Goal: Information Seeking & Learning: Find specific fact

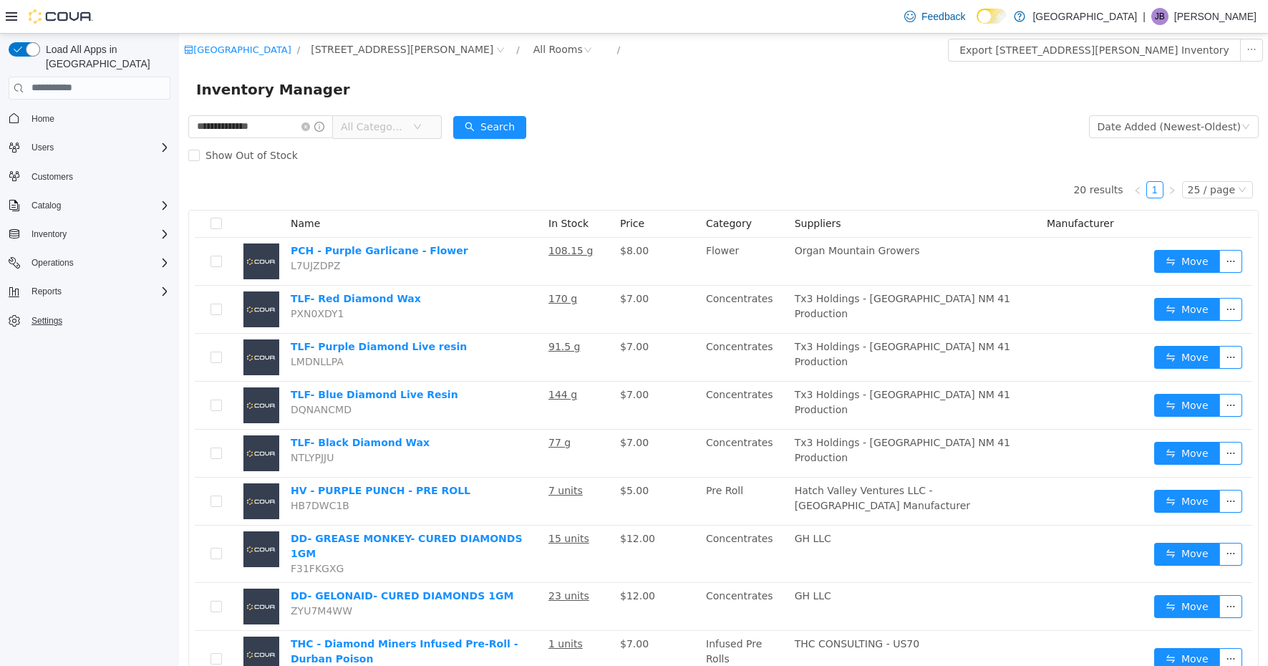
click at [52, 315] on span "Settings" at bounding box center [46, 320] width 31 height 11
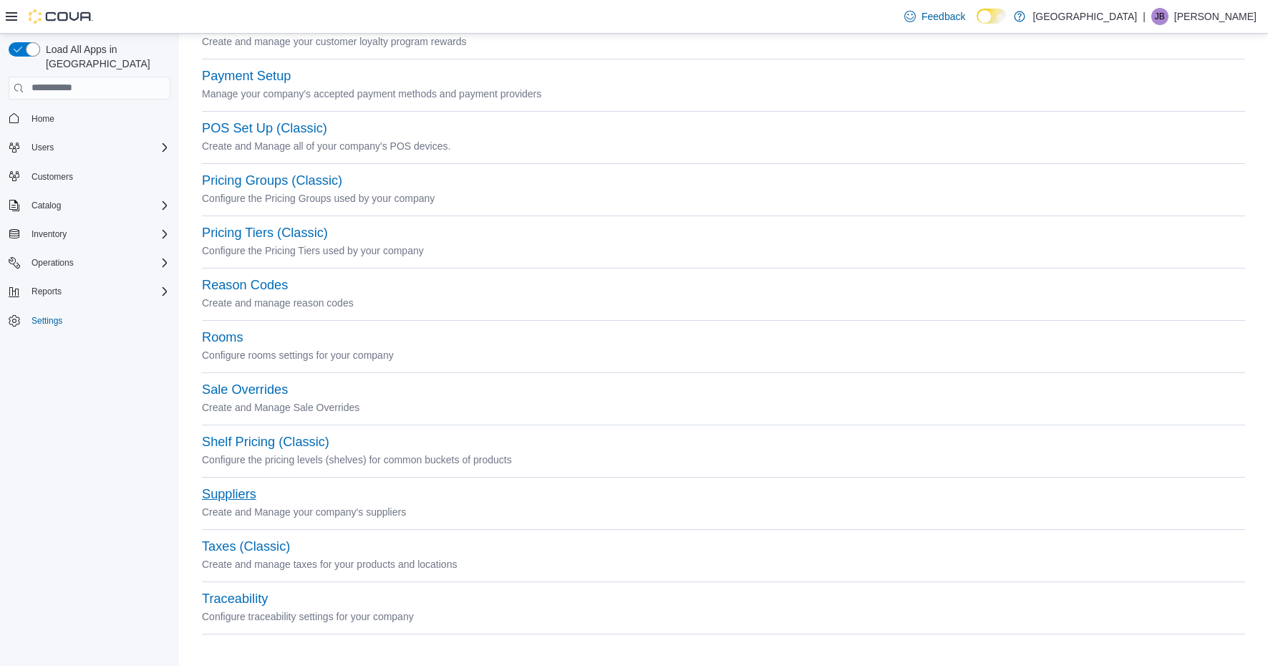
scroll to position [455, 0]
click at [231, 498] on button "Suppliers" at bounding box center [229, 495] width 54 height 15
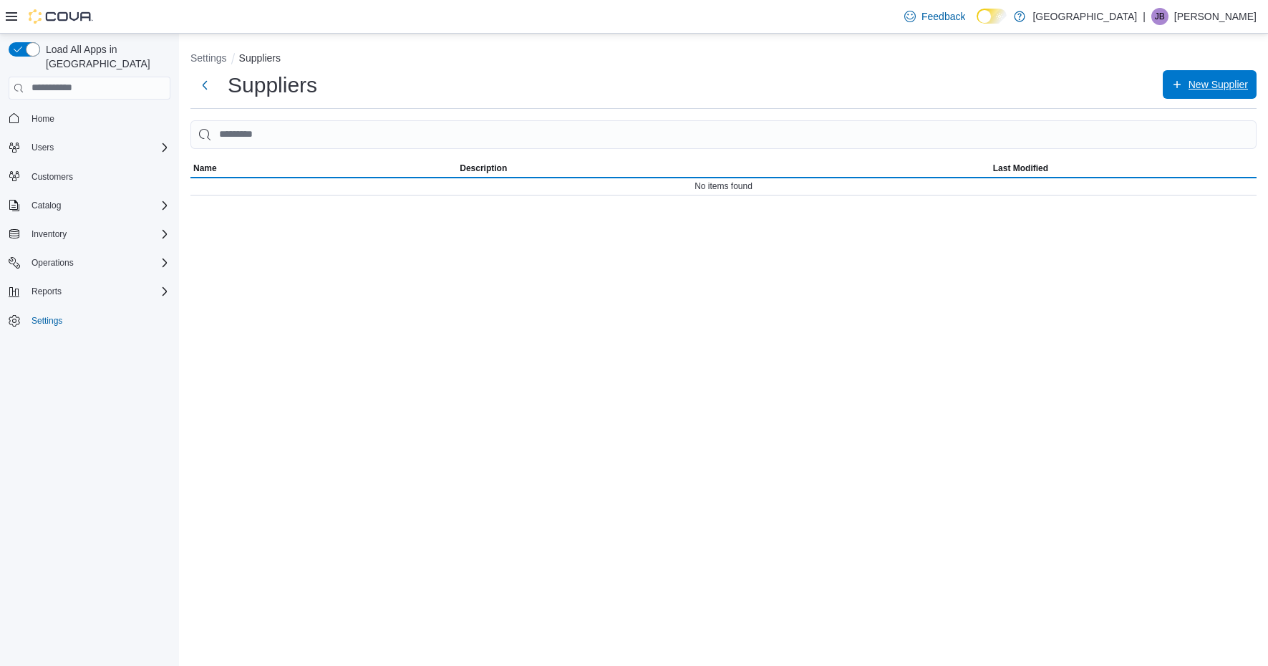
click at [1189, 86] on span "New Supplier" at bounding box center [1217, 84] width 59 height 14
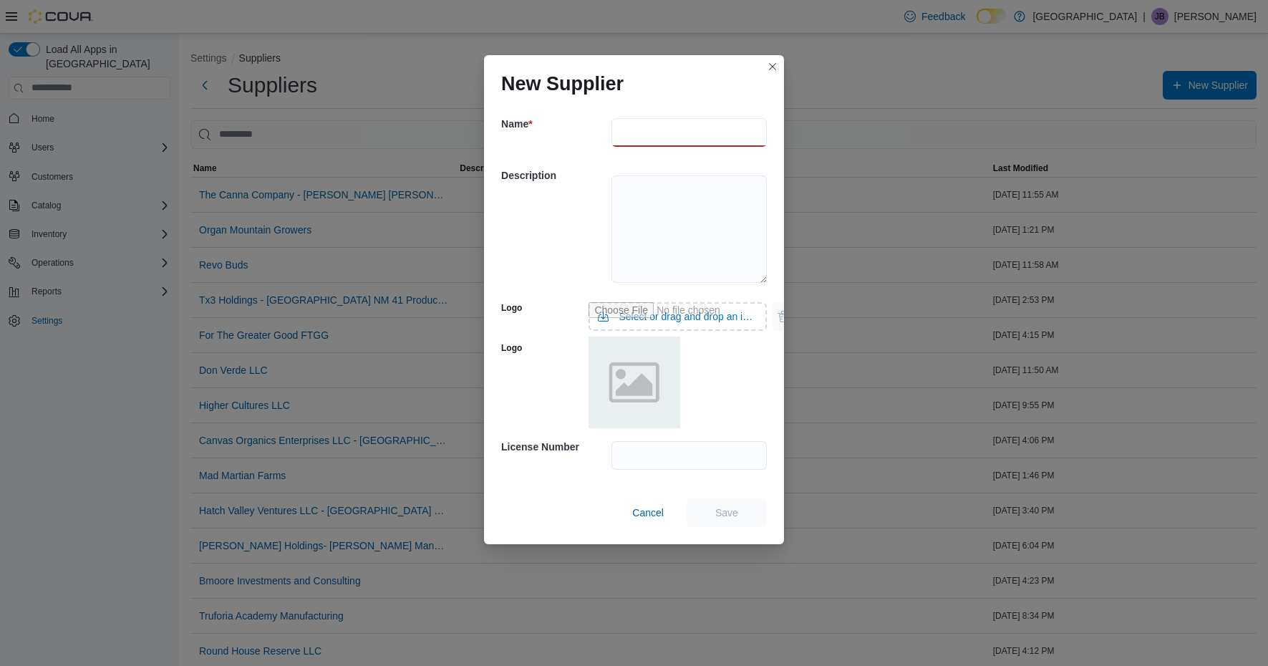
click at [654, 134] on input "text" at bounding box center [688, 132] width 155 height 29
type input "**********"
click at [672, 460] on input "text" at bounding box center [688, 455] width 155 height 29
type input "*********"
click at [716, 520] on span "Save" at bounding box center [726, 512] width 63 height 29
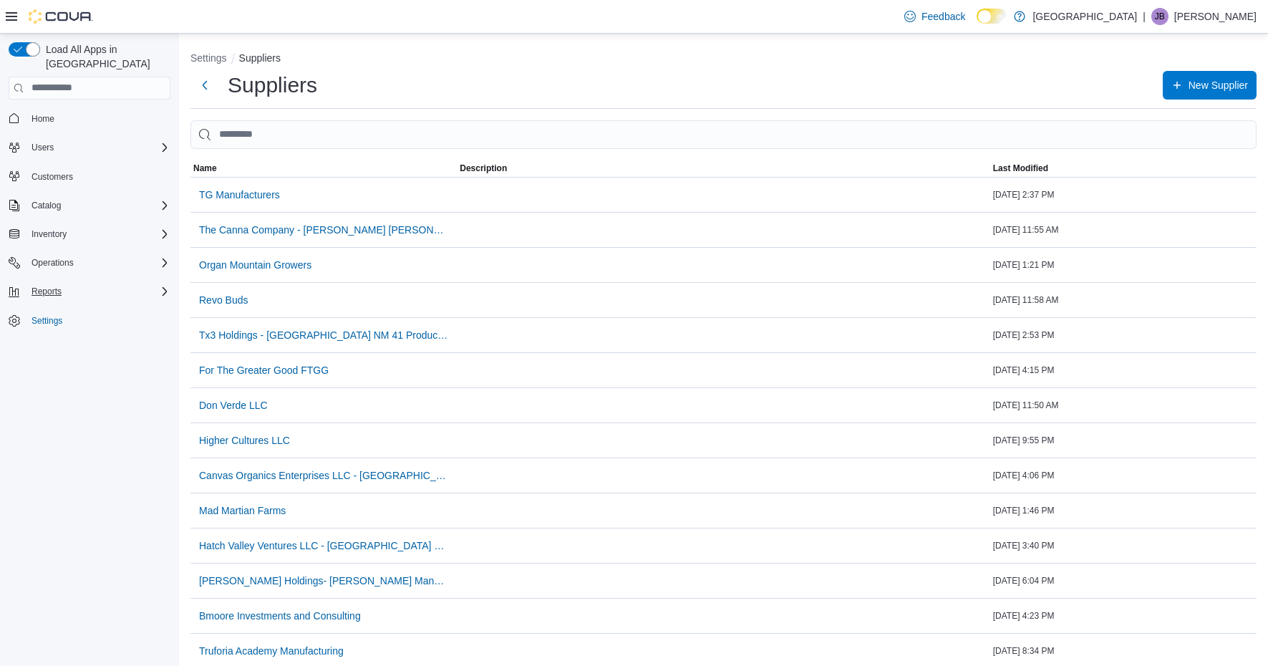
click at [48, 286] on span "Reports" at bounding box center [46, 291] width 30 height 11
click at [43, 386] on span "Reports" at bounding box center [41, 391] width 30 height 11
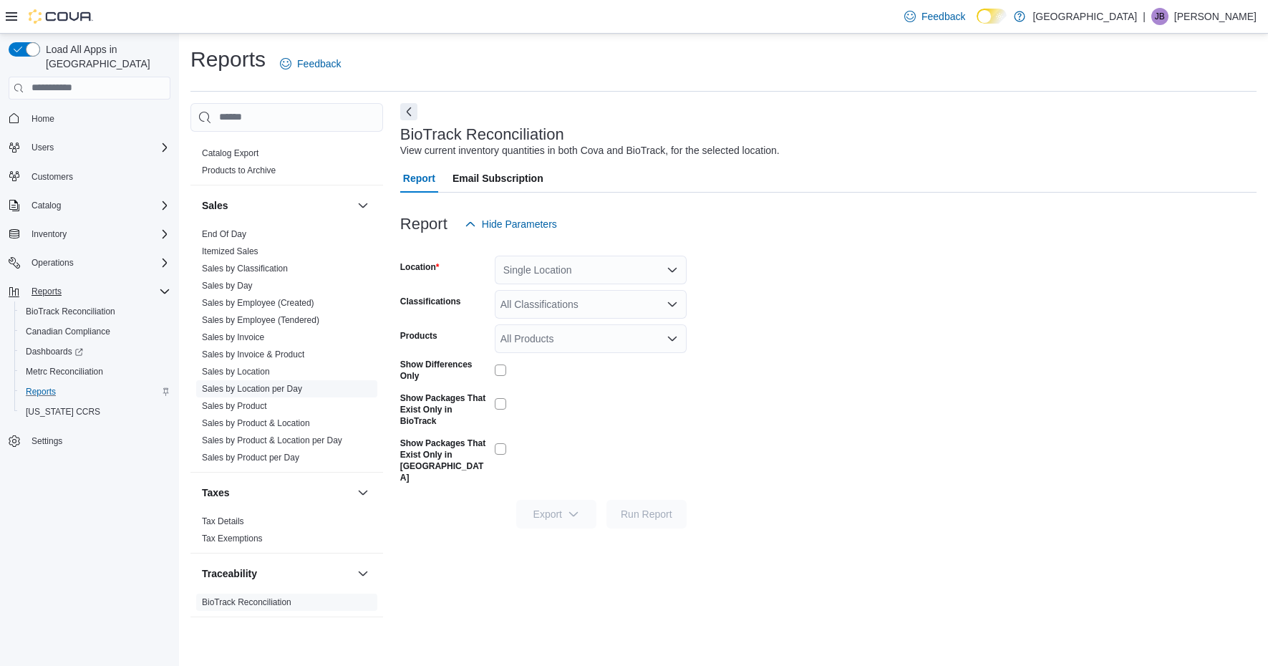
scroll to position [944, 0]
click at [265, 371] on link "Sales by Location" at bounding box center [236, 372] width 68 height 10
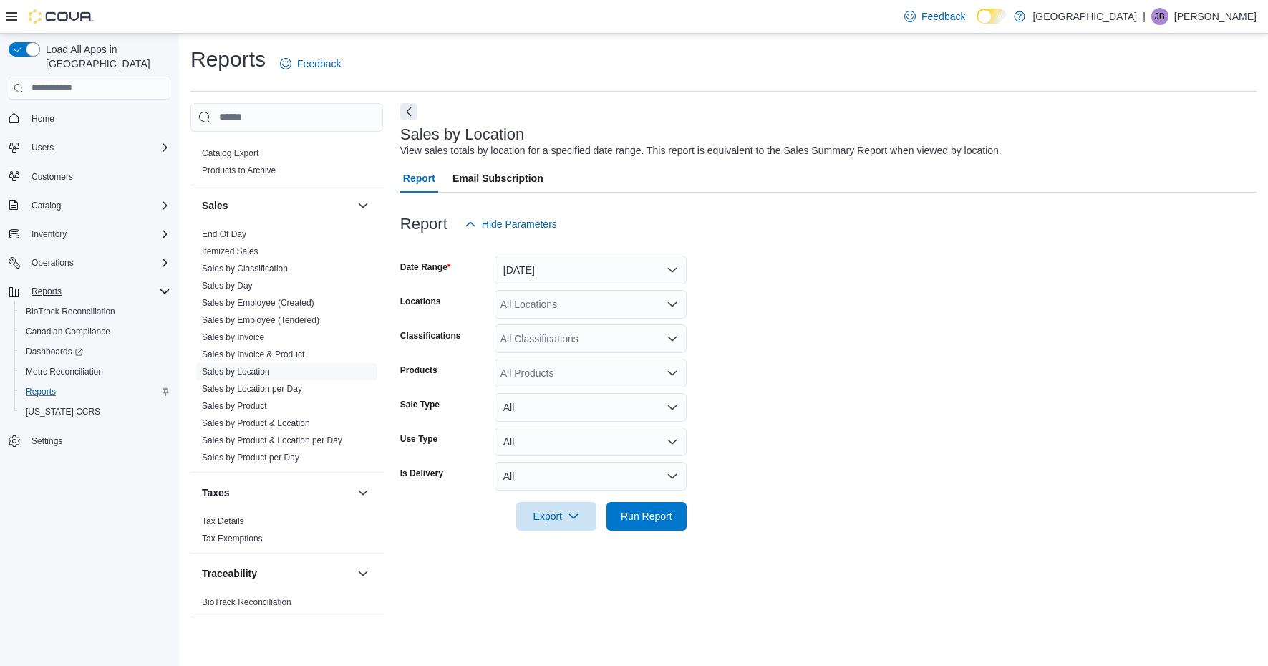
click at [661, 267] on button "Yesterday" at bounding box center [591, 270] width 192 height 29
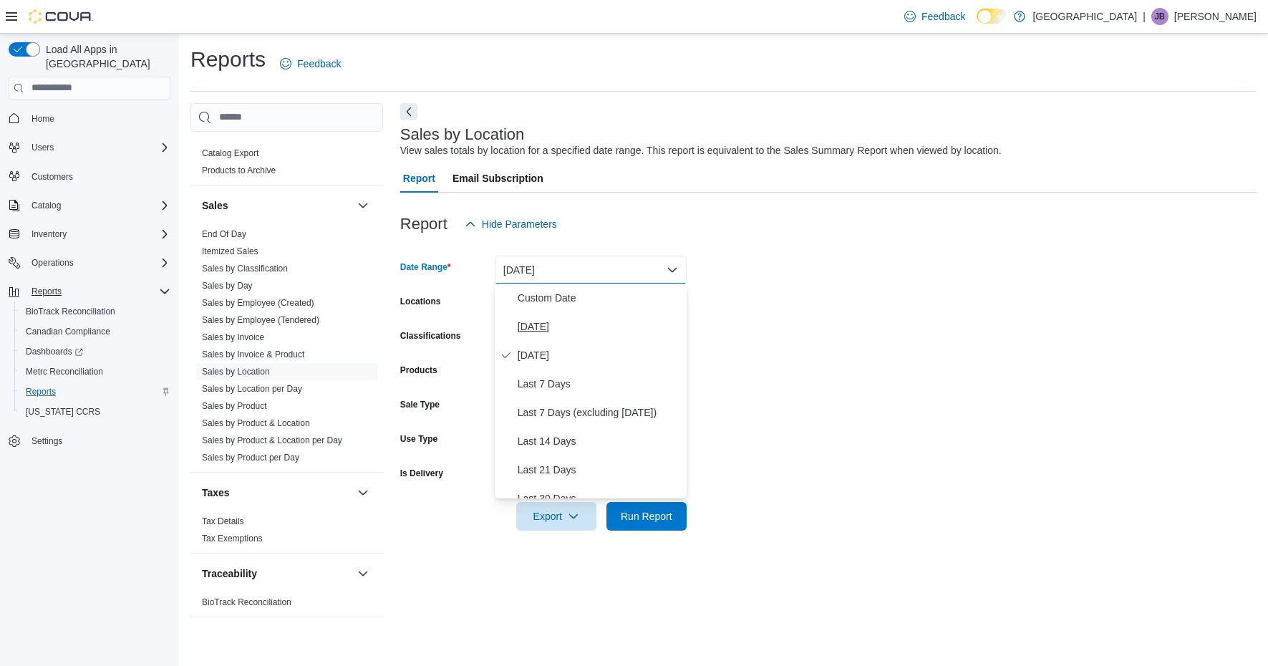
click at [551, 330] on span "Today" at bounding box center [599, 326] width 163 height 17
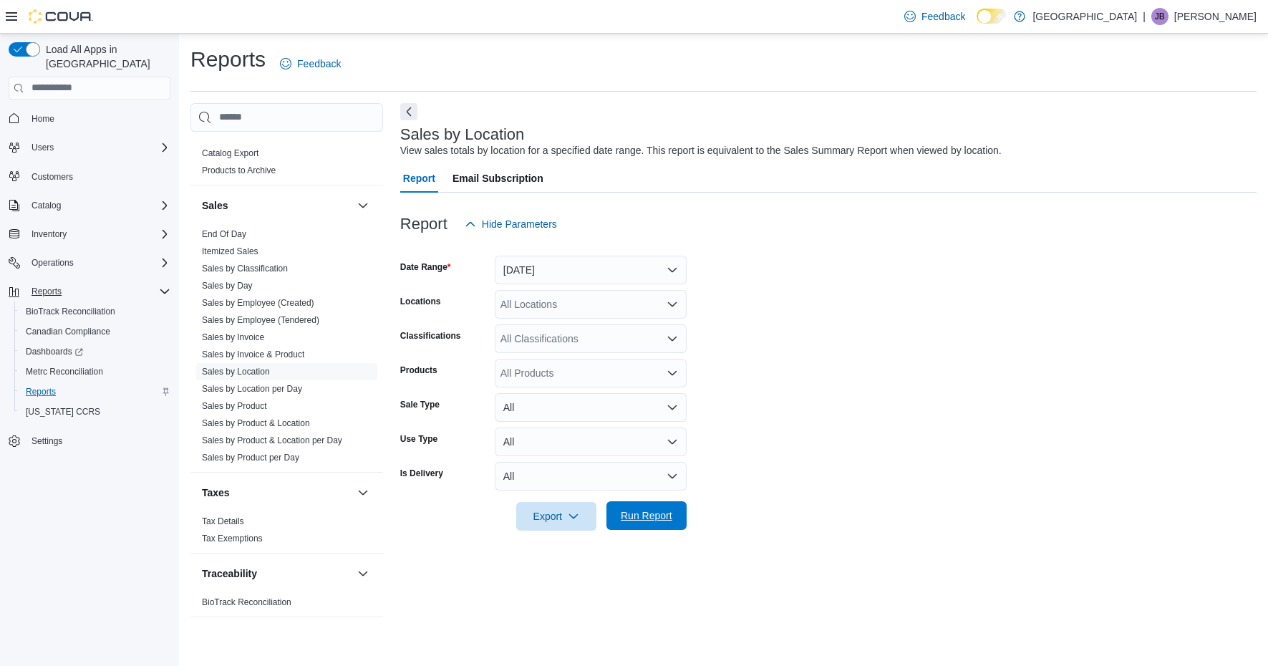
click at [655, 508] on span "Run Report" at bounding box center [646, 515] width 63 height 29
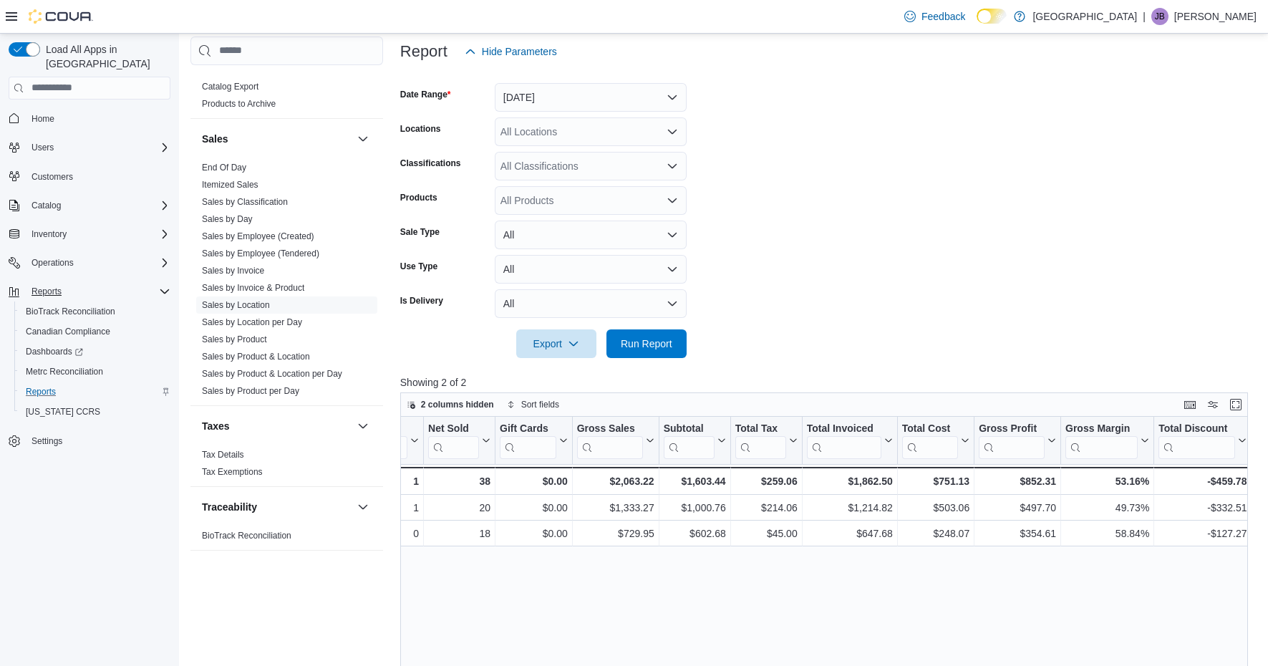
scroll to position [0, 299]
click at [661, 347] on span "Run Report" at bounding box center [647, 343] width 52 height 14
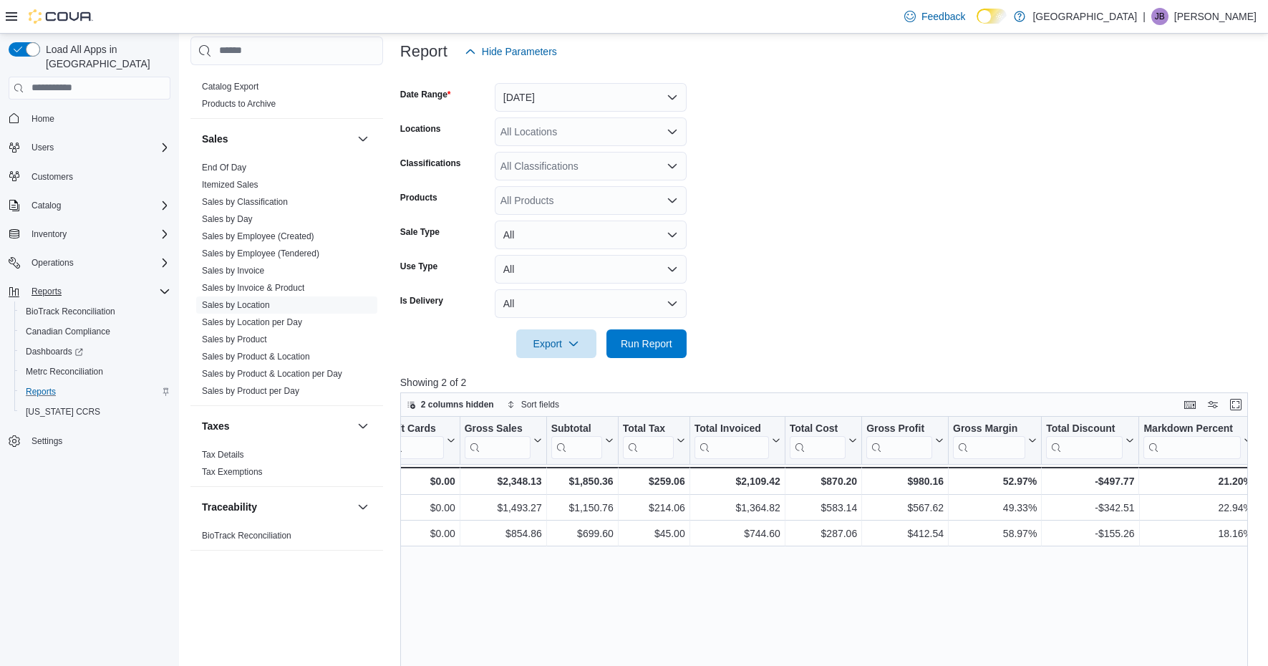
scroll to position [0, 412]
click at [228, 334] on link "Sales by Product" at bounding box center [234, 339] width 65 height 10
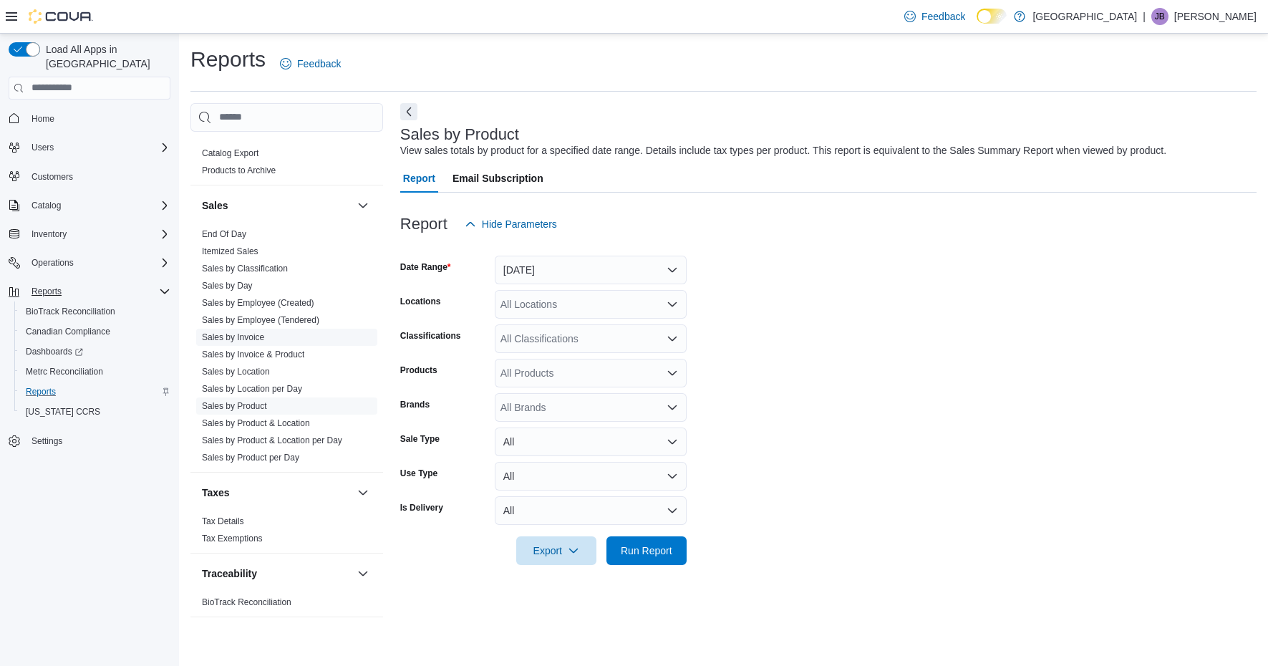
click at [248, 333] on link "Sales by Invoice" at bounding box center [233, 337] width 62 height 10
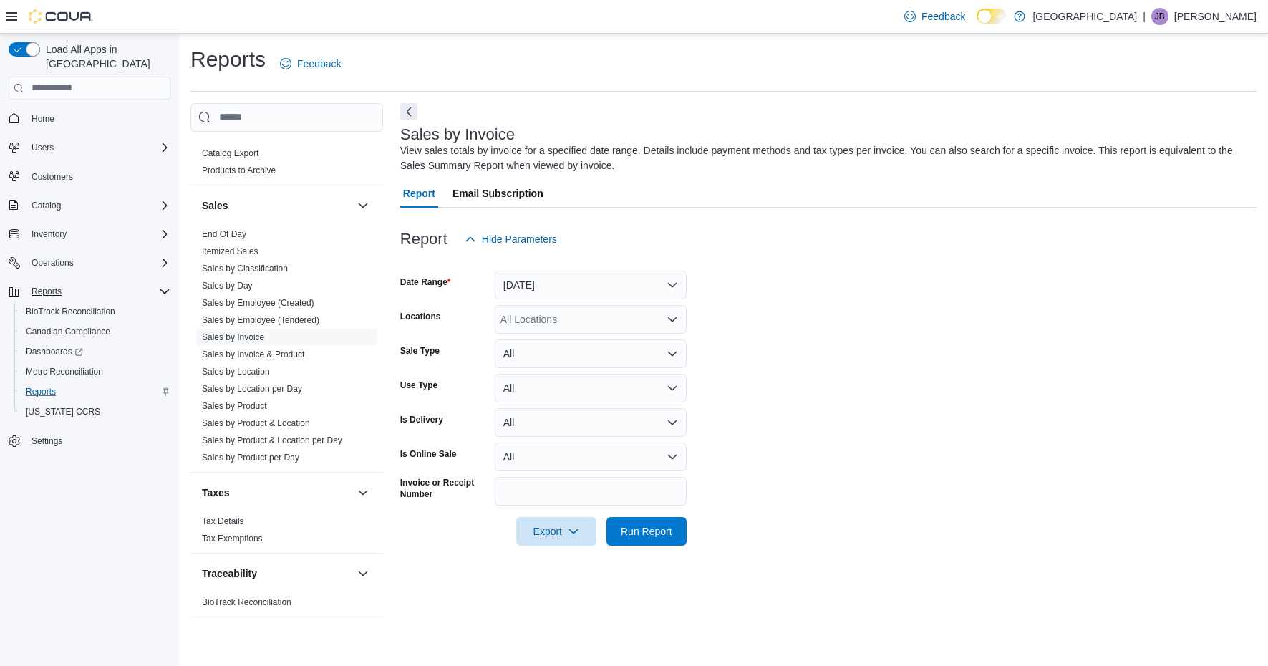
click at [626, 283] on button "Yesterday" at bounding box center [591, 285] width 192 height 29
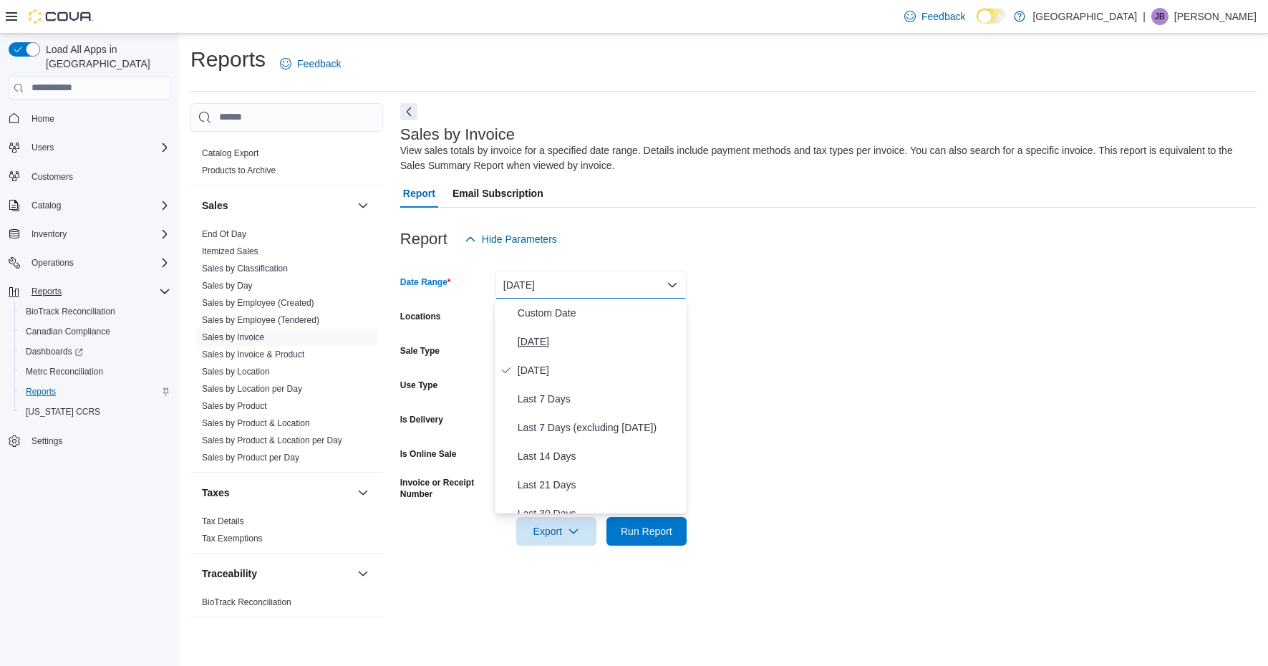
click at [561, 341] on span "Today" at bounding box center [599, 341] width 163 height 17
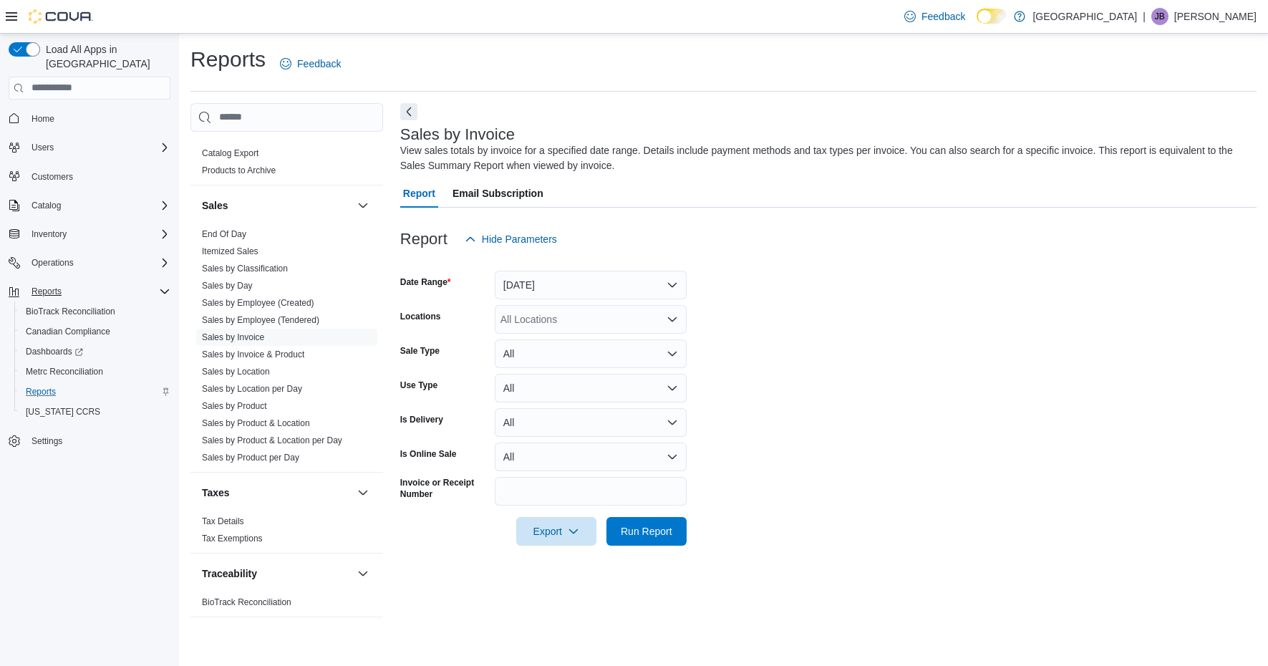
click at [567, 318] on div "All Locations" at bounding box center [591, 319] width 192 height 29
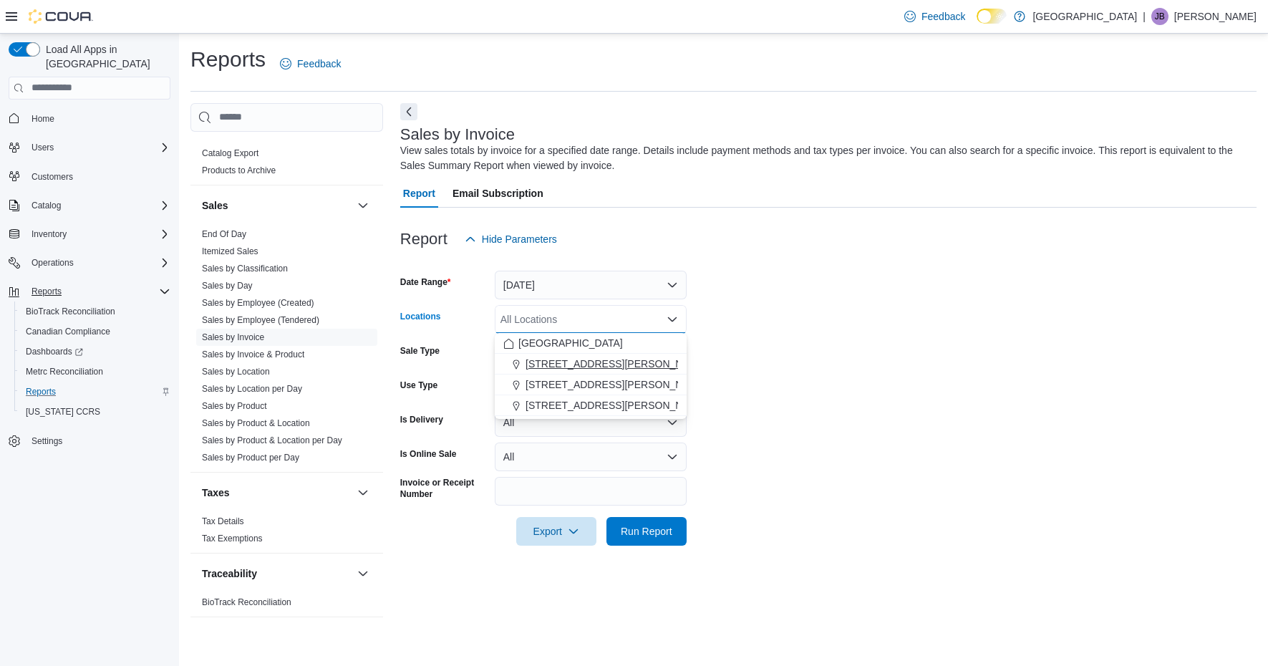
click at [581, 364] on span "1165 McNutt Road" at bounding box center [616, 364] width 182 height 14
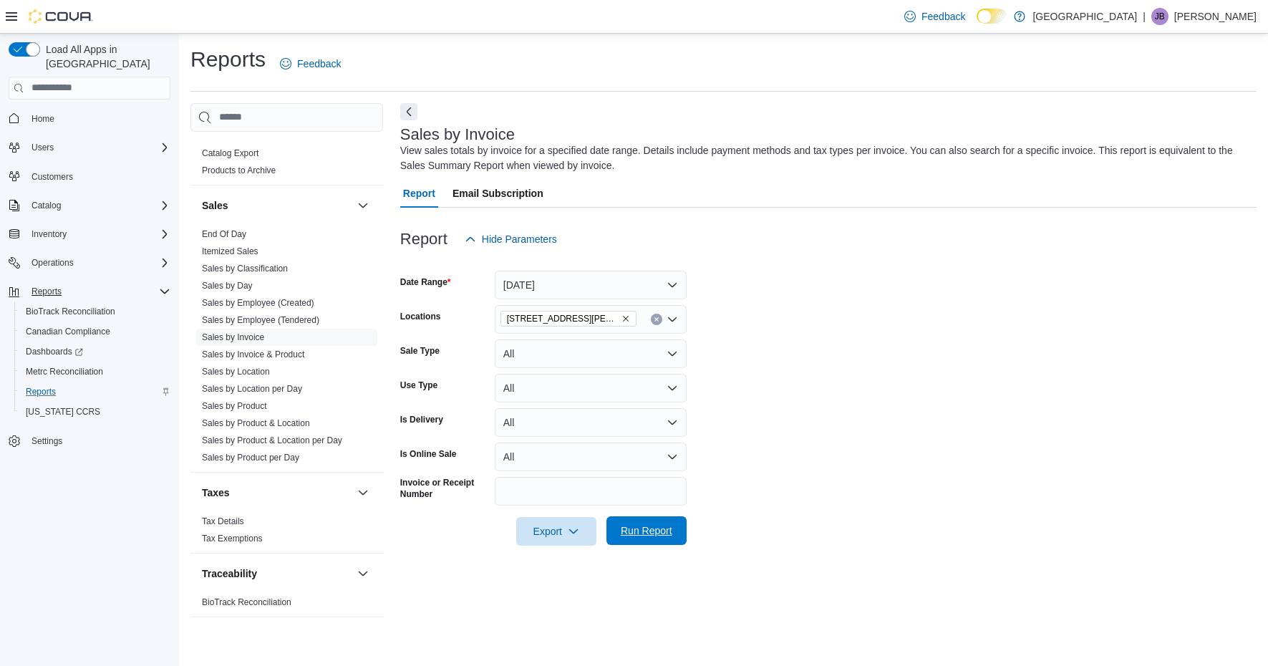
click at [641, 535] on span "Run Report" at bounding box center [647, 530] width 52 height 14
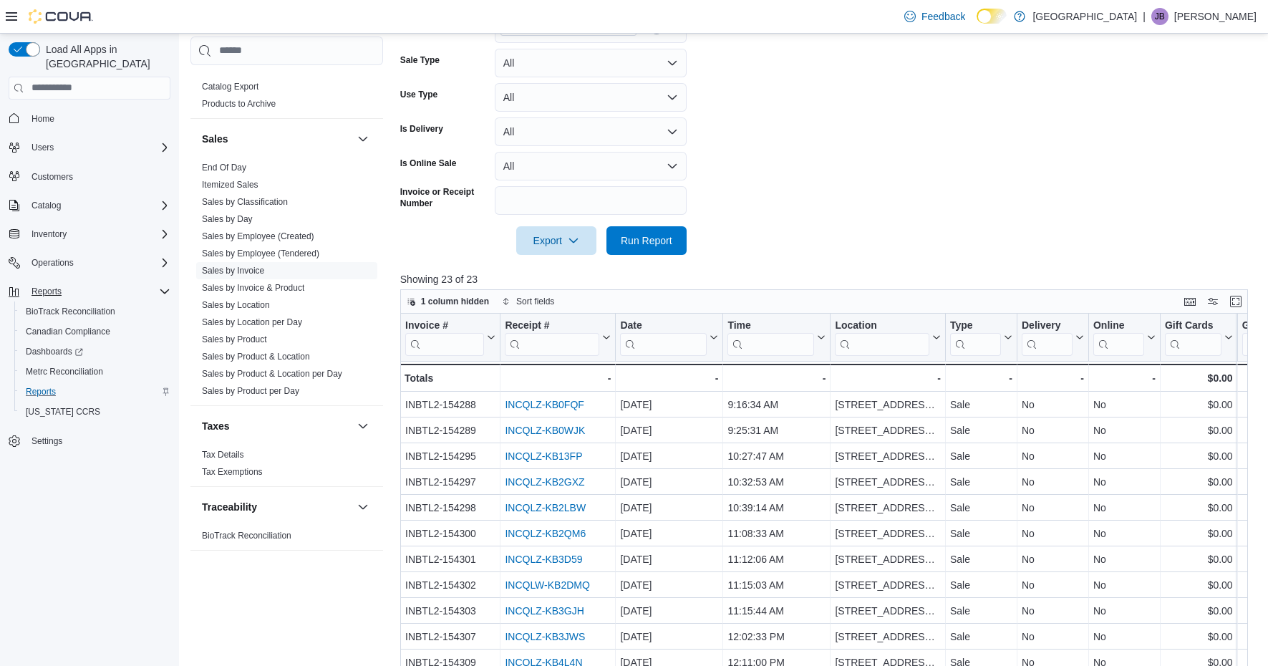
scroll to position [304, 0]
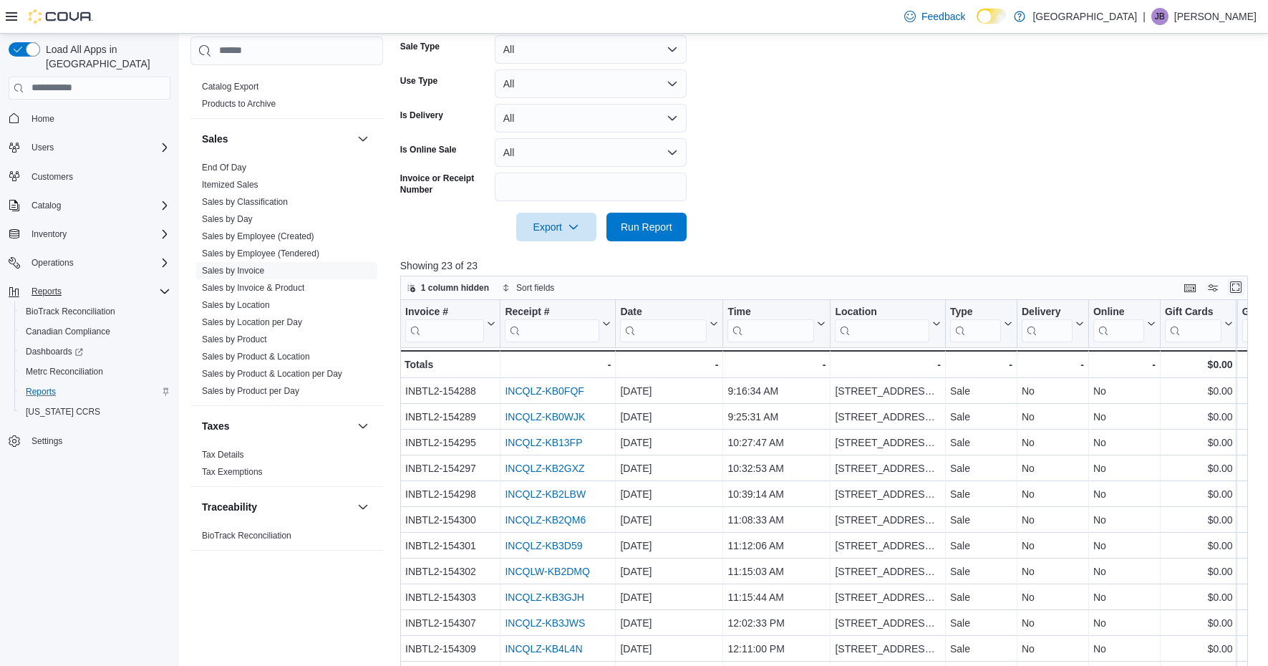
click at [1232, 284] on button "Enter fullscreen" at bounding box center [1235, 286] width 17 height 17
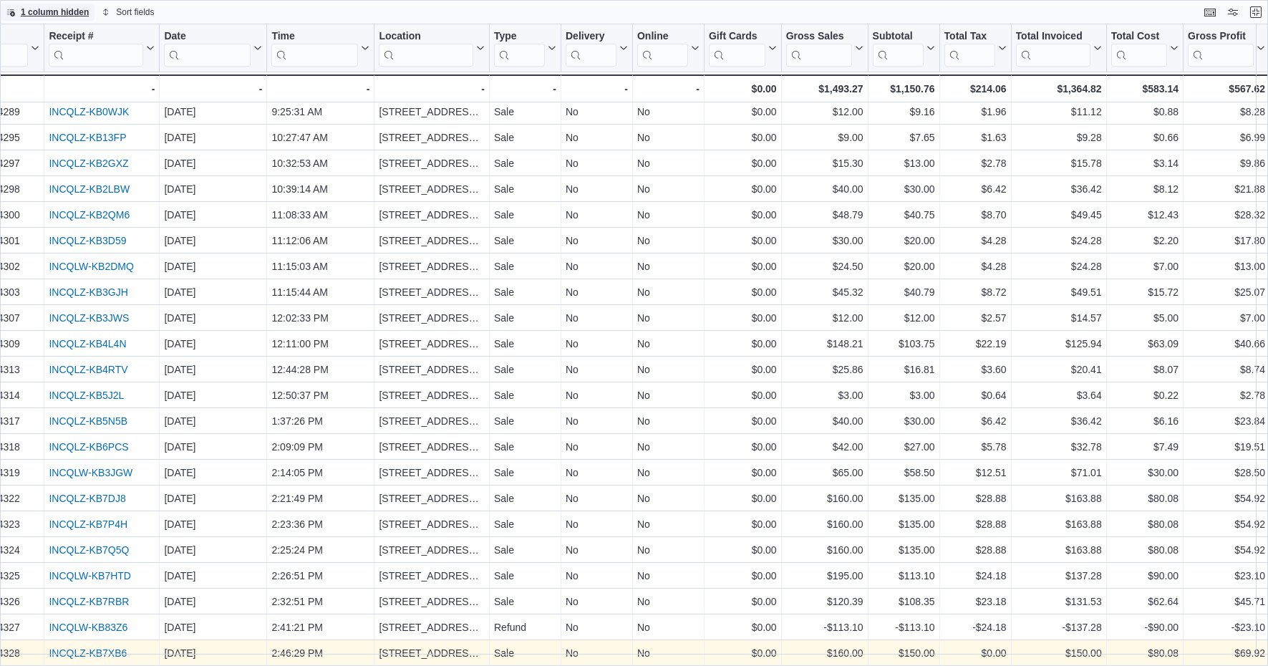
scroll to position [39, 74]
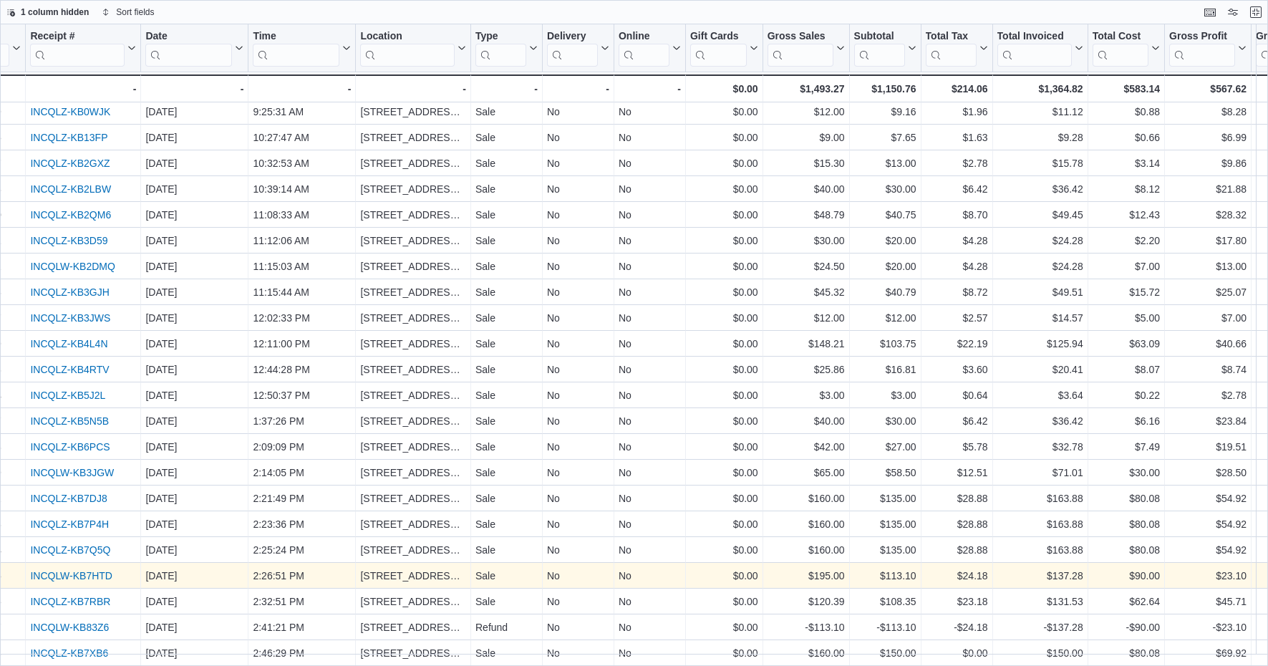
click at [94, 570] on link "INCQLW-KB7HTD" at bounding box center [71, 575] width 82 height 11
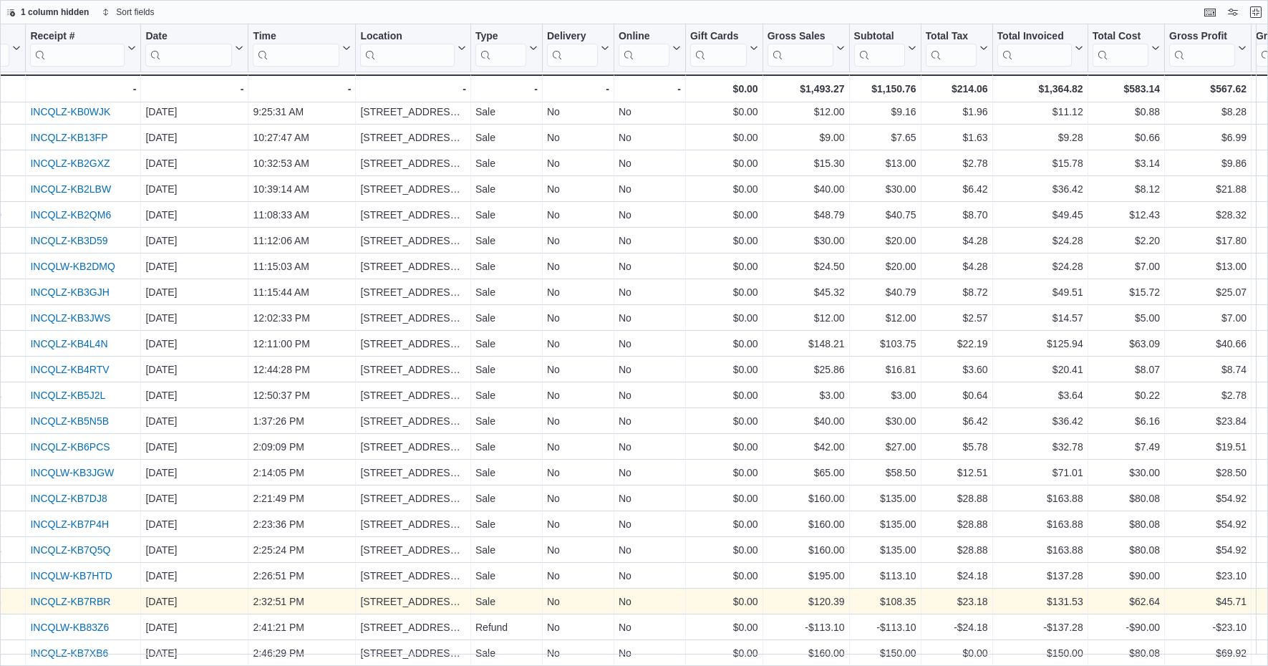
click at [88, 596] on link "INCQLZ-KB7RBR" at bounding box center [70, 601] width 80 height 11
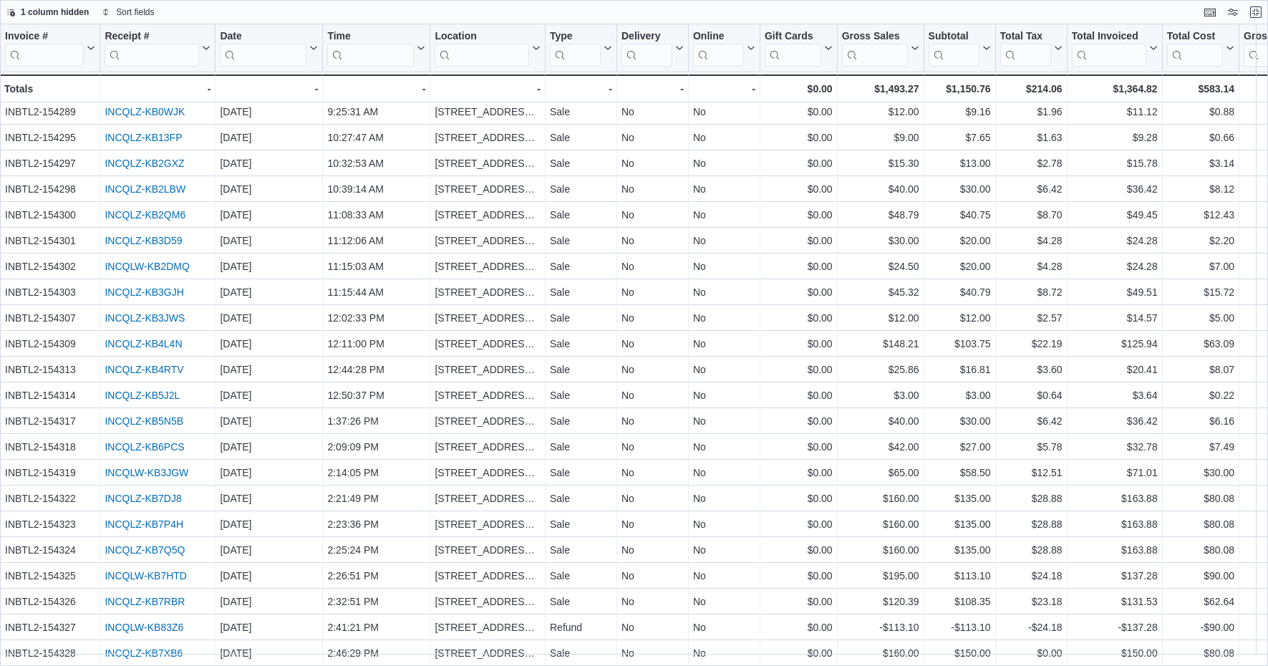
scroll to position [41, 0]
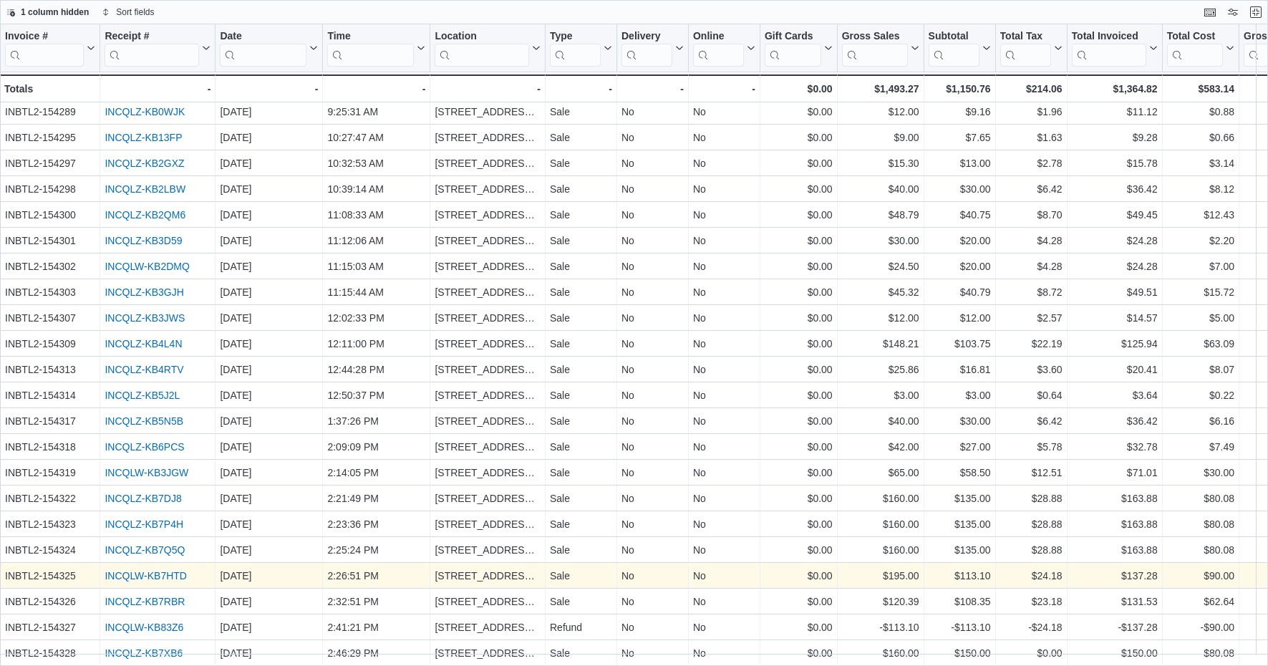
click at [134, 570] on link "INCQLW-KB7HTD" at bounding box center [146, 575] width 82 height 11
click at [155, 570] on link "INCQLW-KB7HTD" at bounding box center [146, 575] width 82 height 11
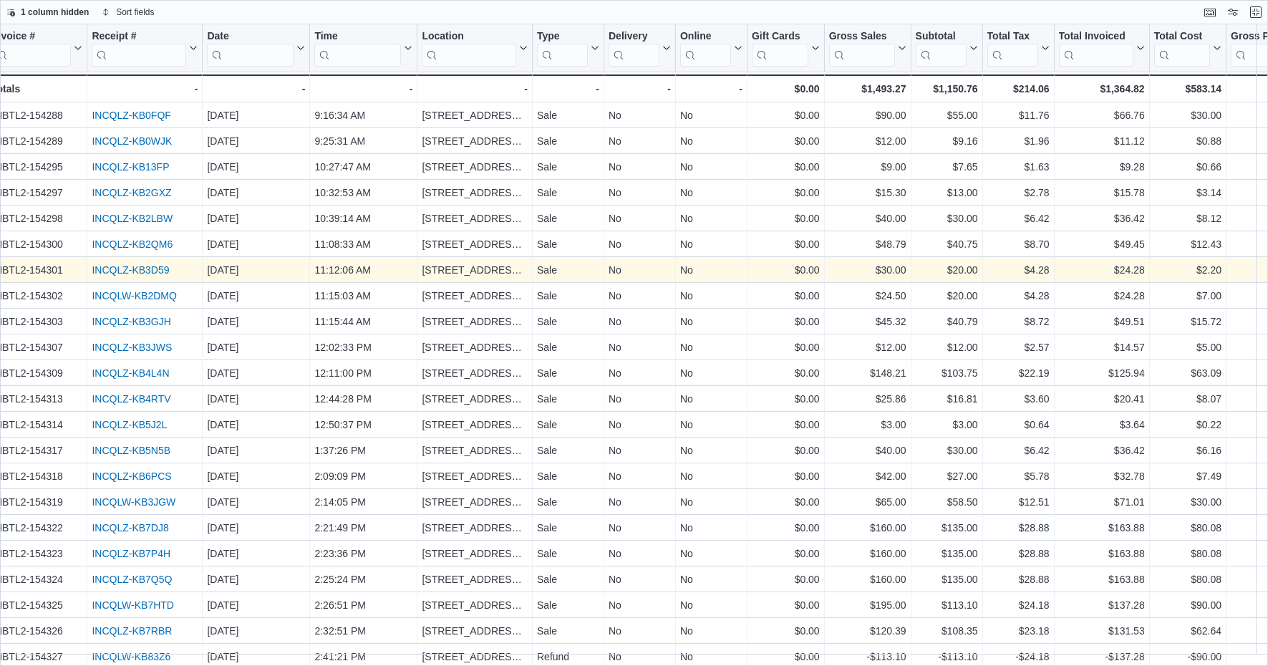
scroll to position [0, 13]
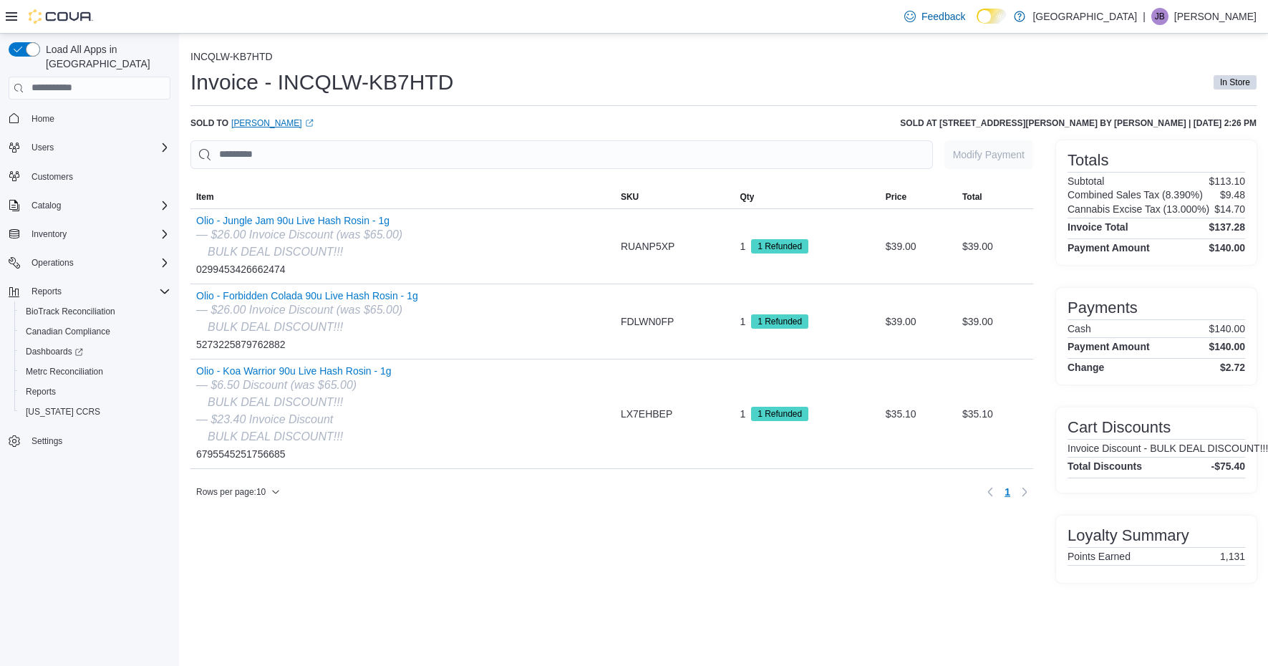
click at [286, 120] on link "[PERSON_NAME] (opens in a new tab or window)" at bounding box center [272, 122] width 82 height 11
click at [266, 121] on link "William Suarez (opens in a new tab or window)" at bounding box center [272, 122] width 82 height 11
drag, startPoint x: 275, startPoint y: 81, endPoint x: 464, endPoint y: 81, distance: 189.0
click at [464, 81] on div "Invoice - INCQLW-KB7HTD In Store" at bounding box center [723, 82] width 1066 height 29
copy h1 "INCQLW-KB7HTD"
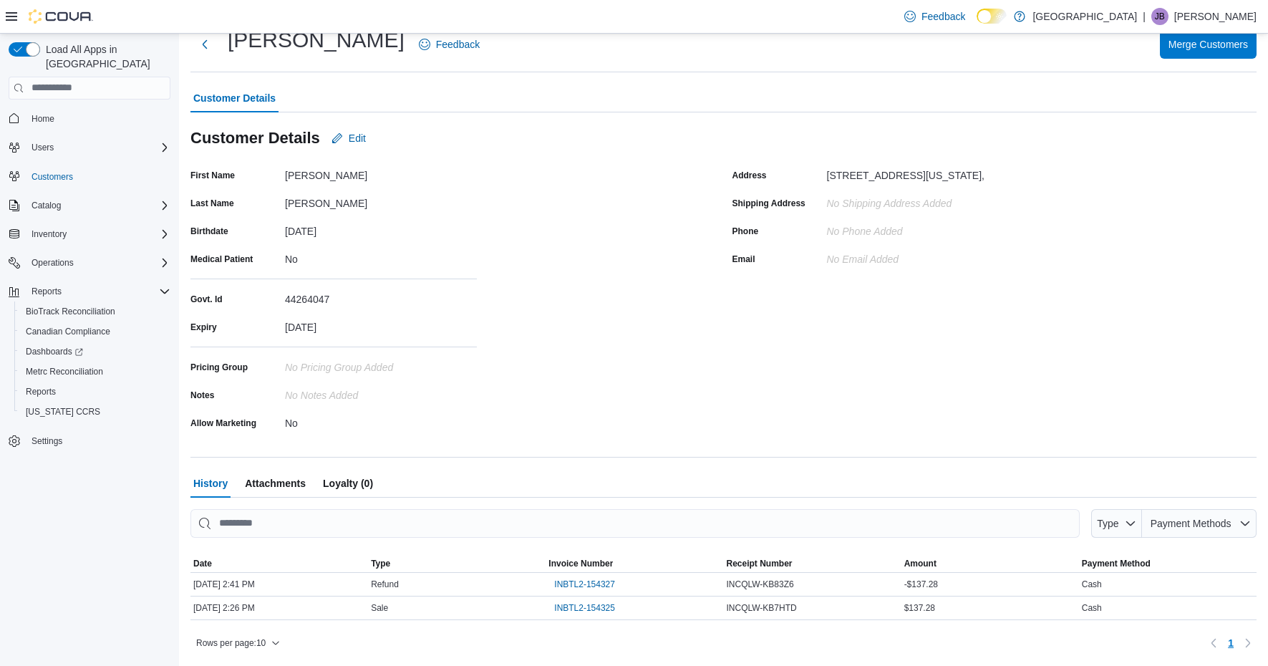
scroll to position [44, 0]
click at [271, 483] on span "Attachments" at bounding box center [275, 484] width 61 height 29
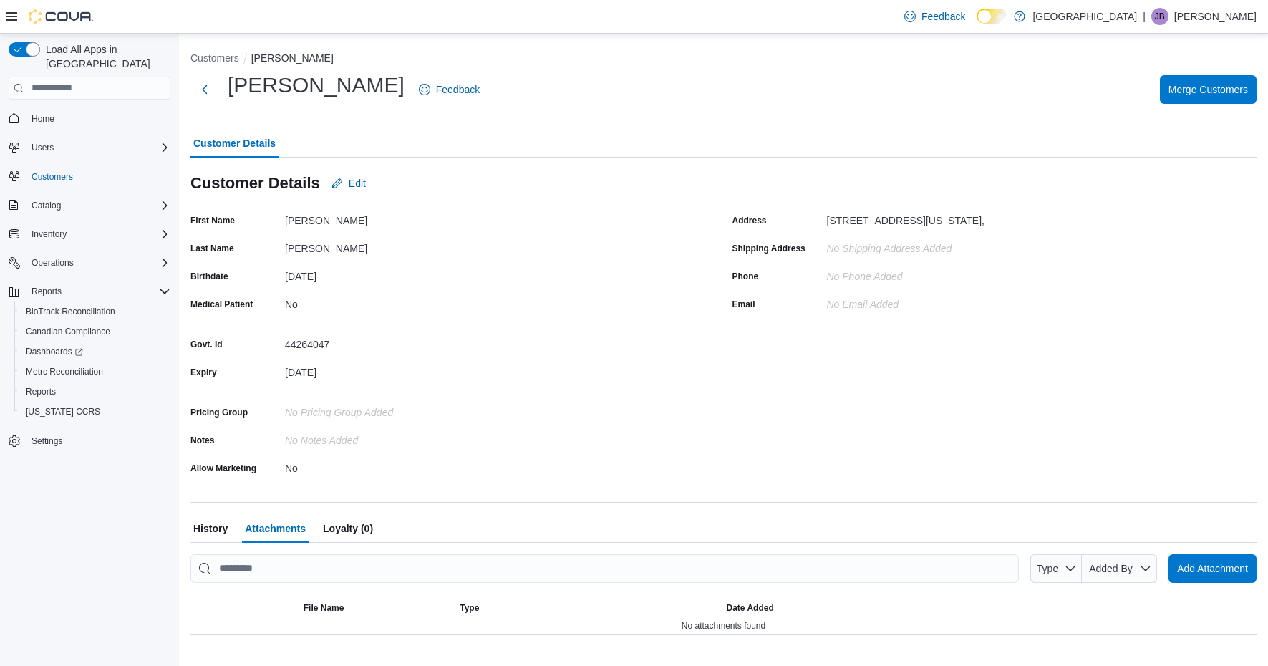
scroll to position [0, 0]
click at [299, 437] on div "No Notes added" at bounding box center [381, 437] width 192 height 17
click at [349, 186] on span "Edit" at bounding box center [357, 183] width 17 height 14
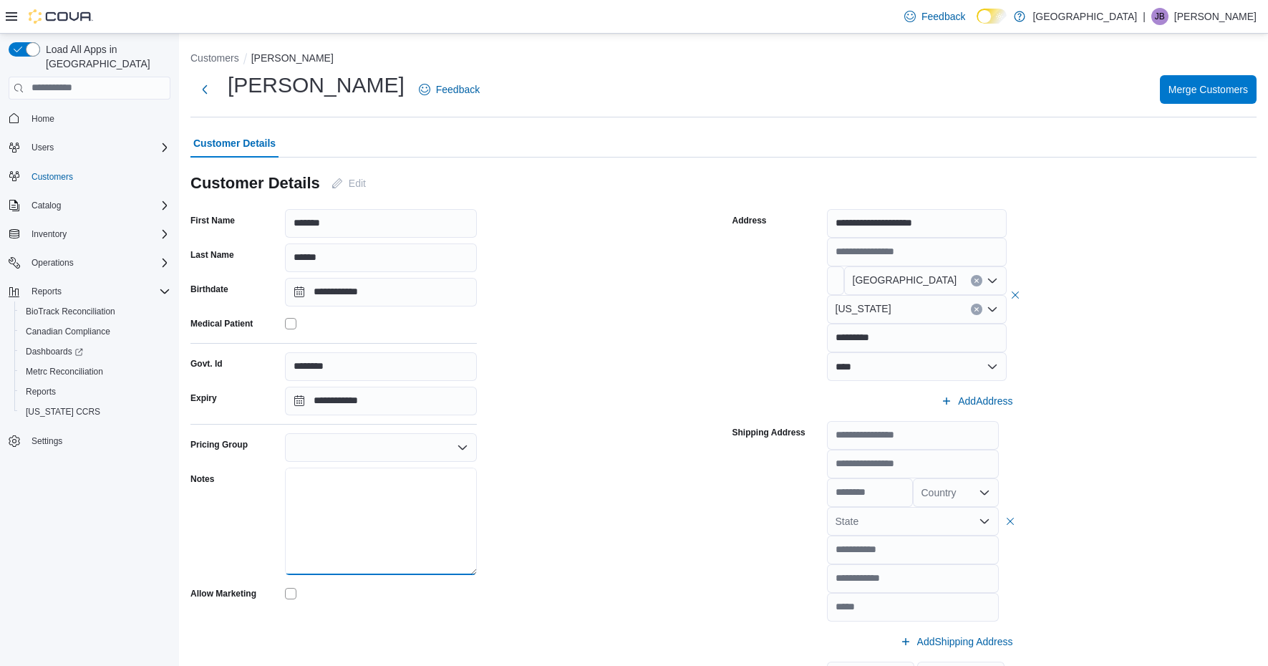
click at [392, 477] on textarea "Notes" at bounding box center [381, 520] width 192 height 107
paste textarea "**********"
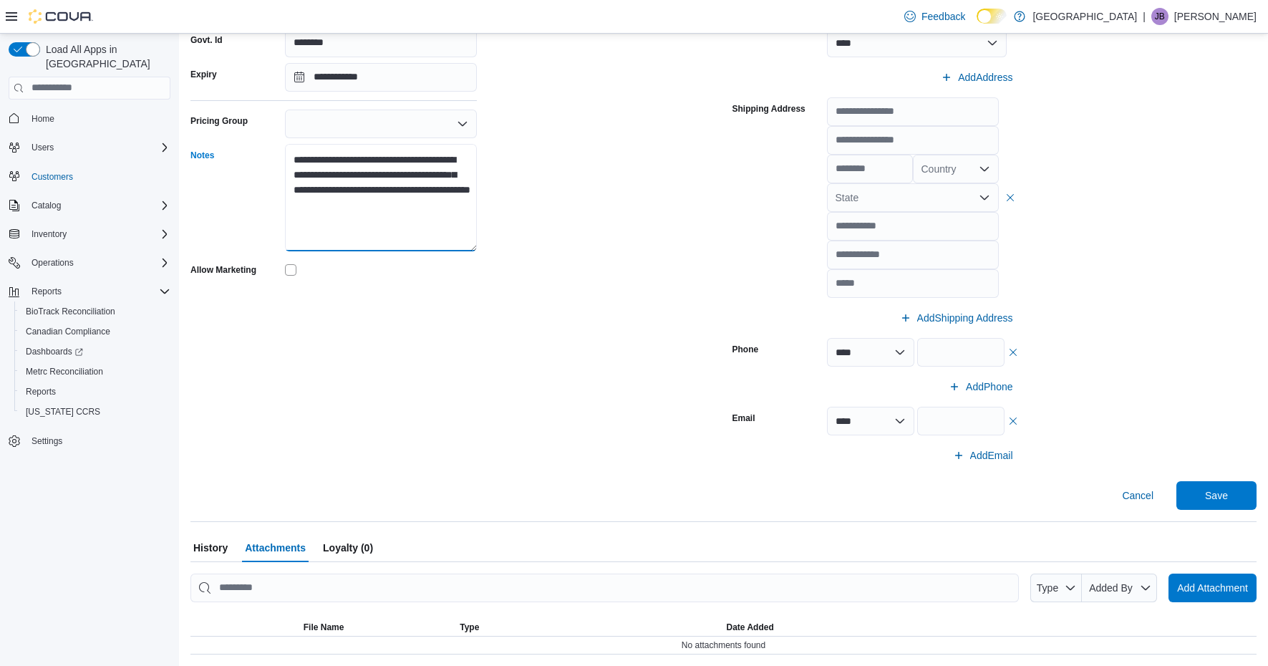
scroll to position [323, 0]
type textarea "**********"
click at [1213, 488] on span "Save" at bounding box center [1216, 495] width 63 height 29
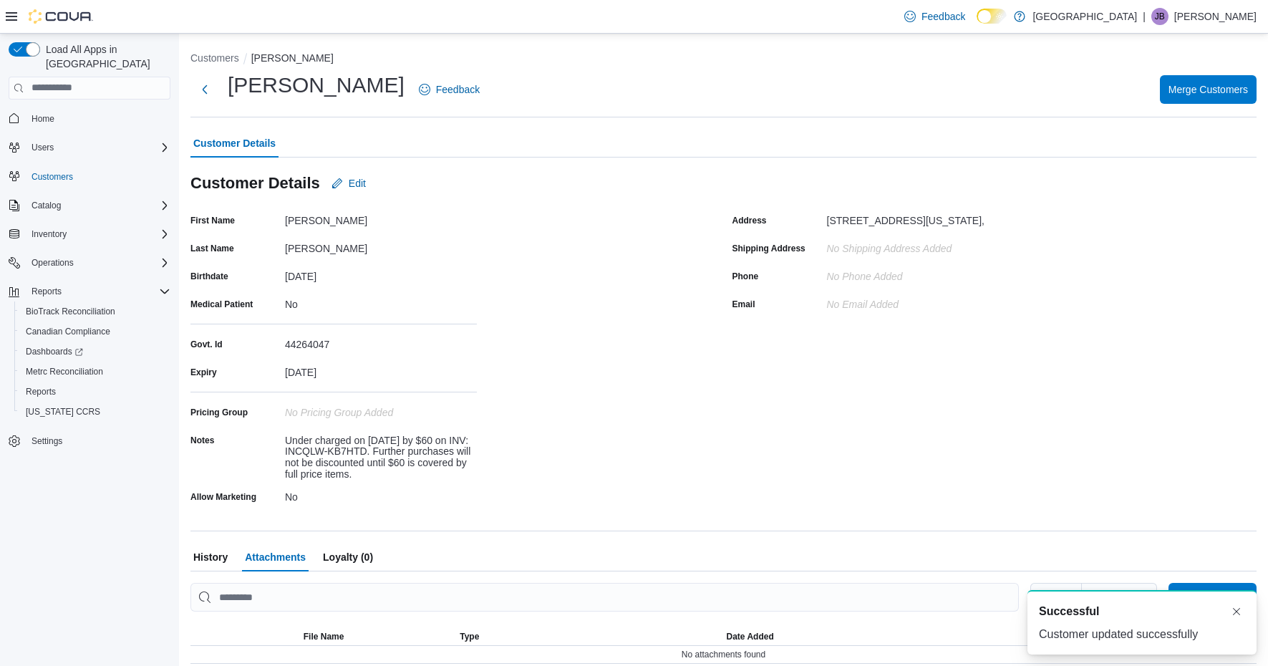
scroll to position [0, 0]
